Goal: Check status: Check status

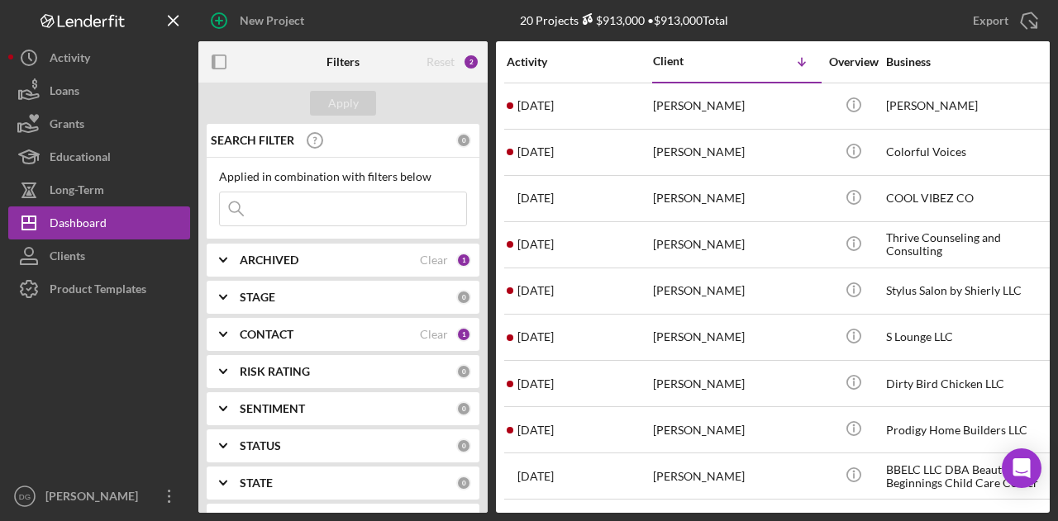
scroll to position [506, 0]
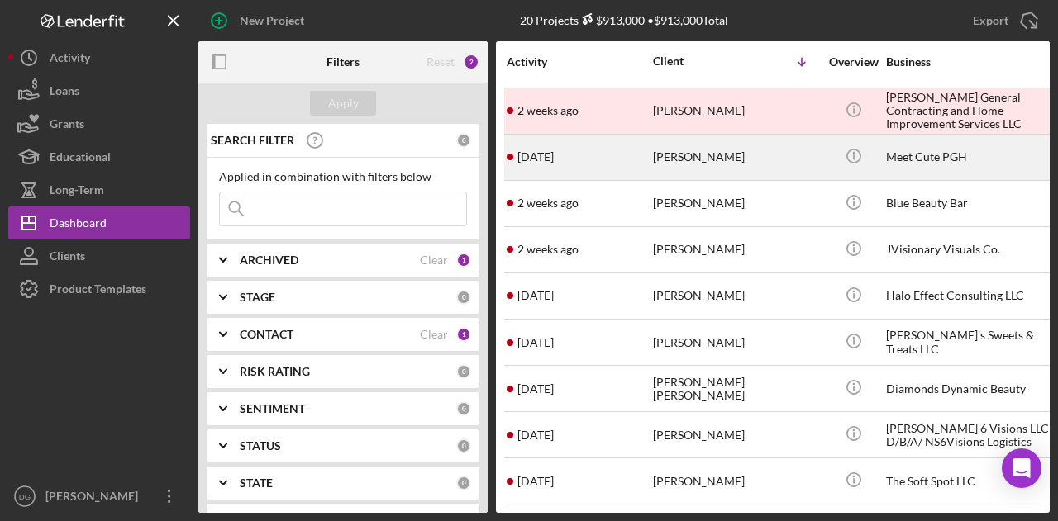
click at [919, 151] on div "Meet Cute PGH" at bounding box center [968, 158] width 165 height 44
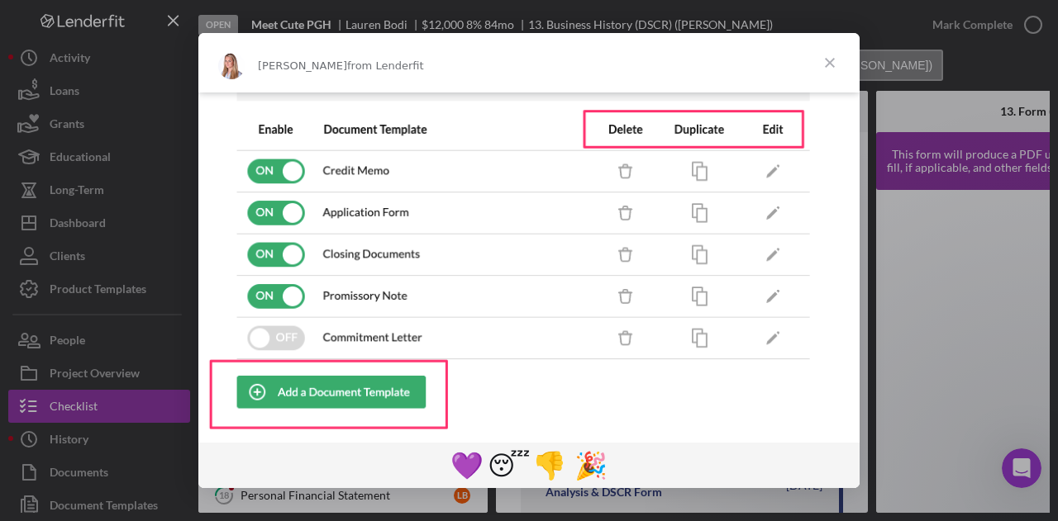
scroll to position [374, 0]
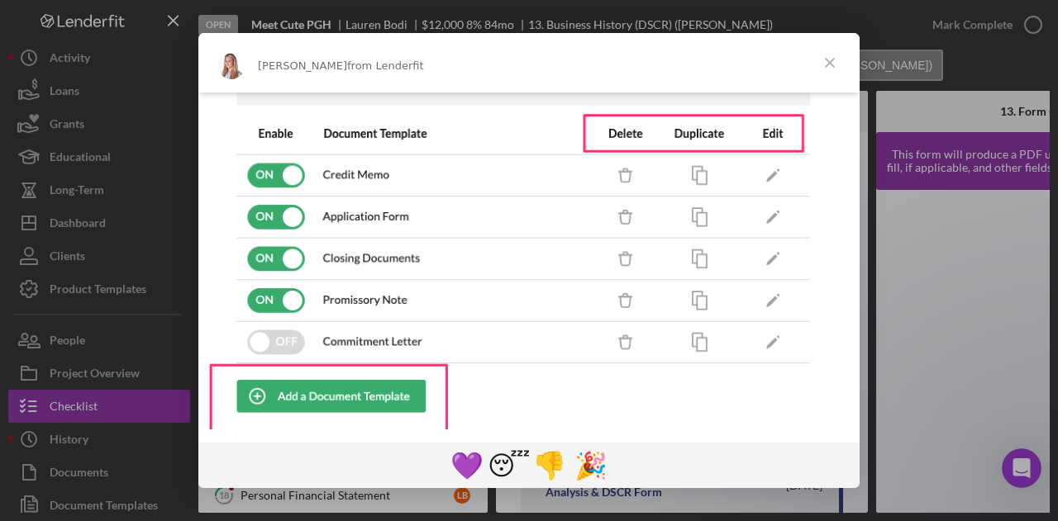
click at [77, 436] on div "Intercom messenger" at bounding box center [529, 260] width 1058 height 521
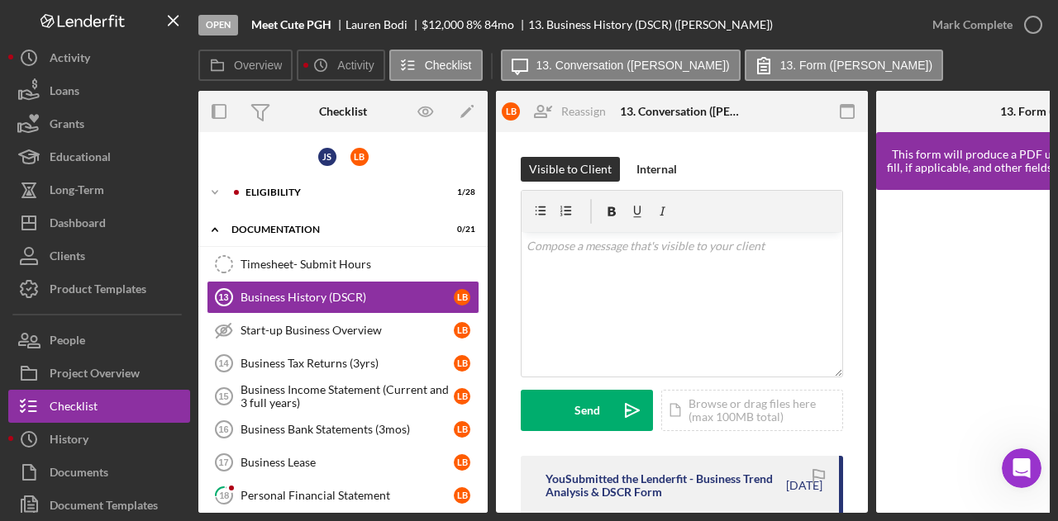
click at [492, 282] on div "Overview Internal Workflow Stage Open Icon/Dropdown Arrow Archive (can unarchiv…" at bounding box center [623, 302] width 851 height 422
drag, startPoint x: 482, startPoint y: 281, endPoint x: 477, endPoint y: 354, distance: 72.9
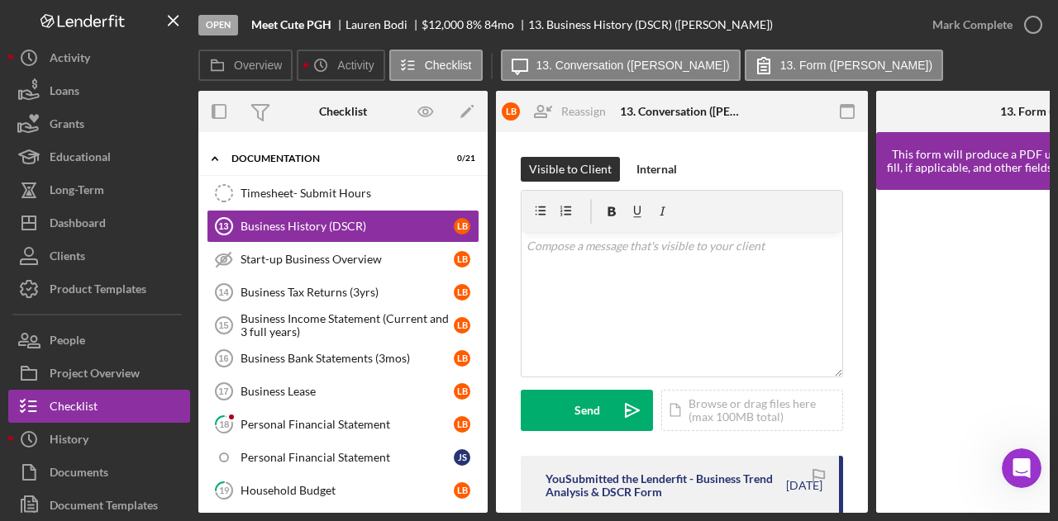
scroll to position [71, 0]
click at [343, 223] on div "Business History (DSCR)" at bounding box center [346, 226] width 213 height 13
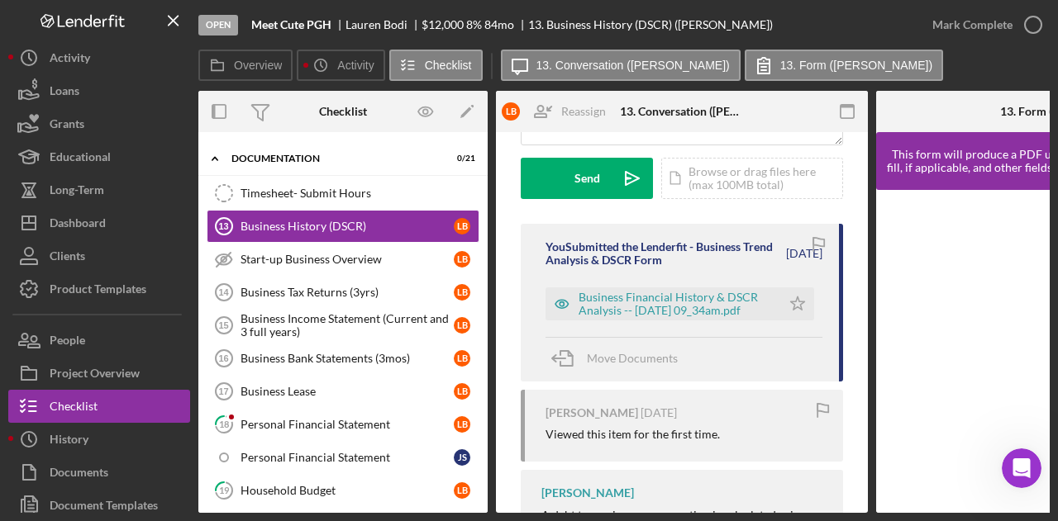
scroll to position [234, 0]
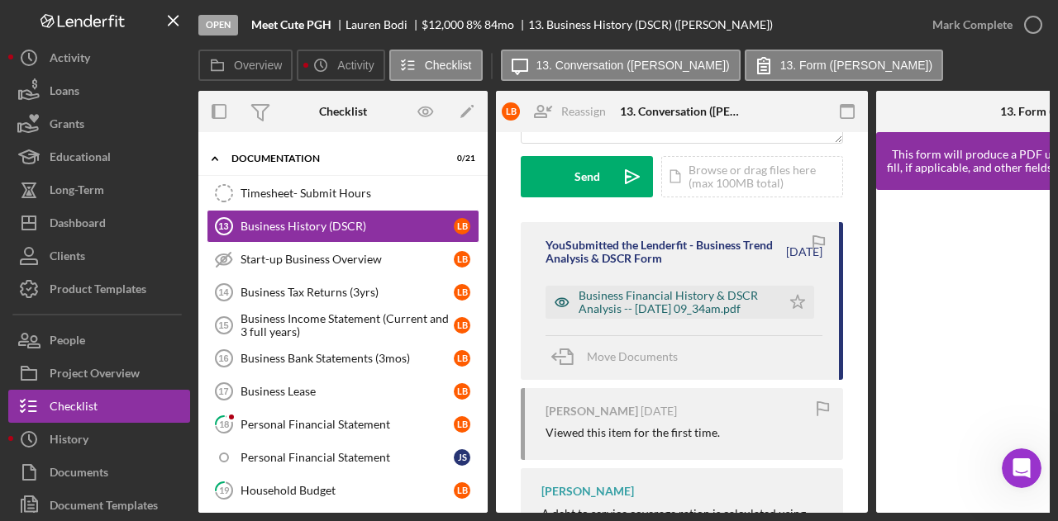
click at [681, 286] on div "Business Financial History & DSCR Analysis -- [DATE] 09_34am.pdf" at bounding box center [662, 302] width 235 height 33
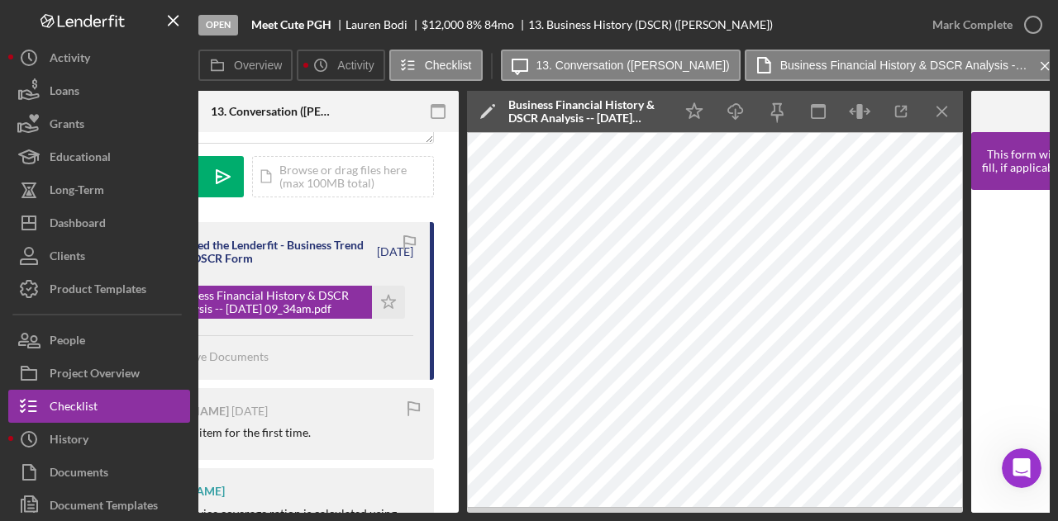
scroll to position [0, 410]
